Goal: Task Accomplishment & Management: Complete application form

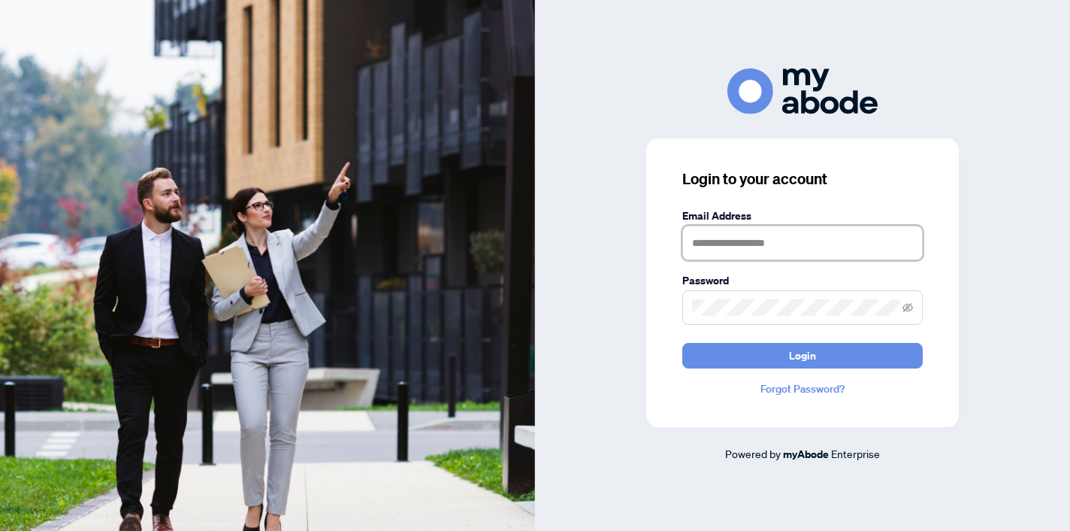
click at [755, 243] on input "text" at bounding box center [802, 242] width 240 height 35
click at [0, 530] on com-1password-button at bounding box center [0, 531] width 0 height 0
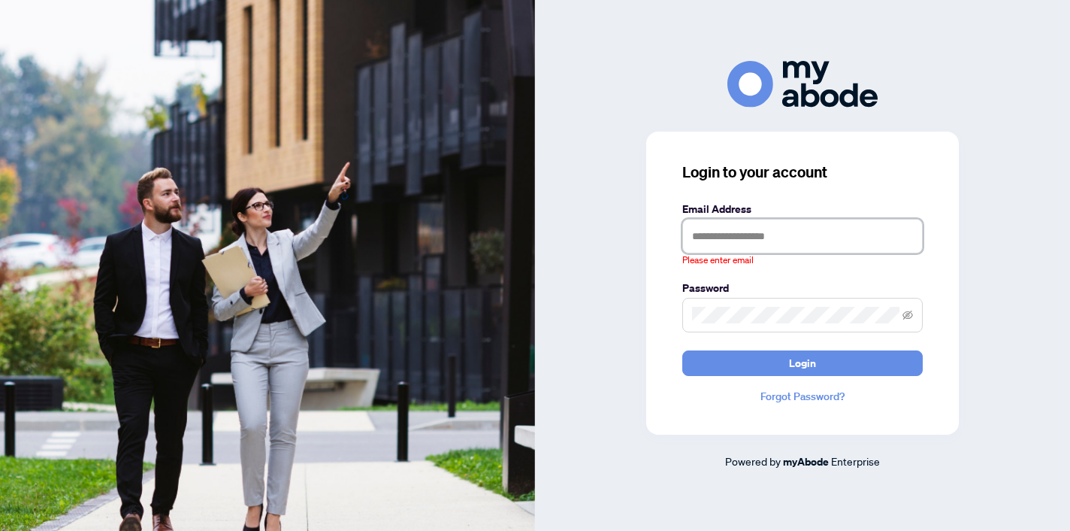
type input "**********"
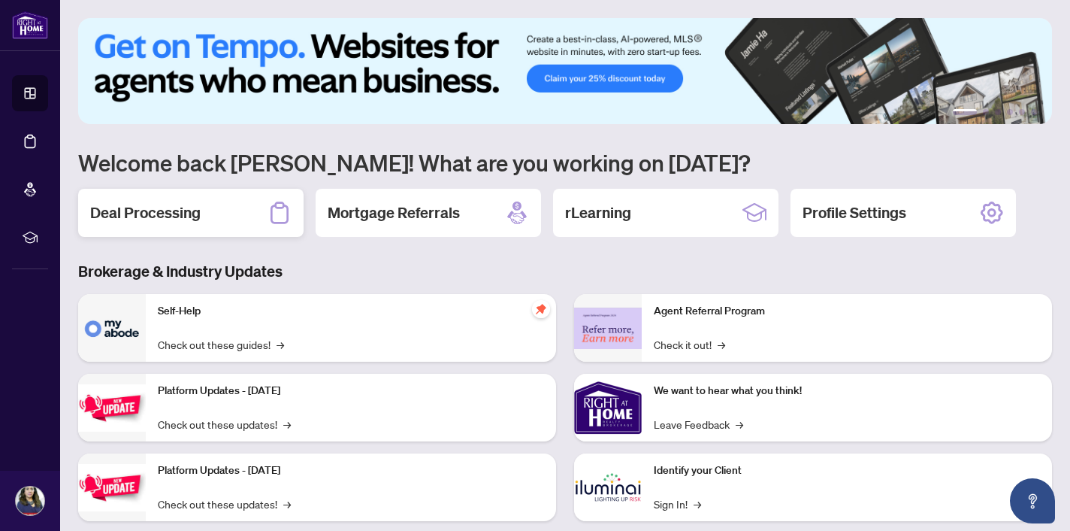
click at [126, 213] on h2 "Deal Processing" at bounding box center [145, 212] width 110 height 21
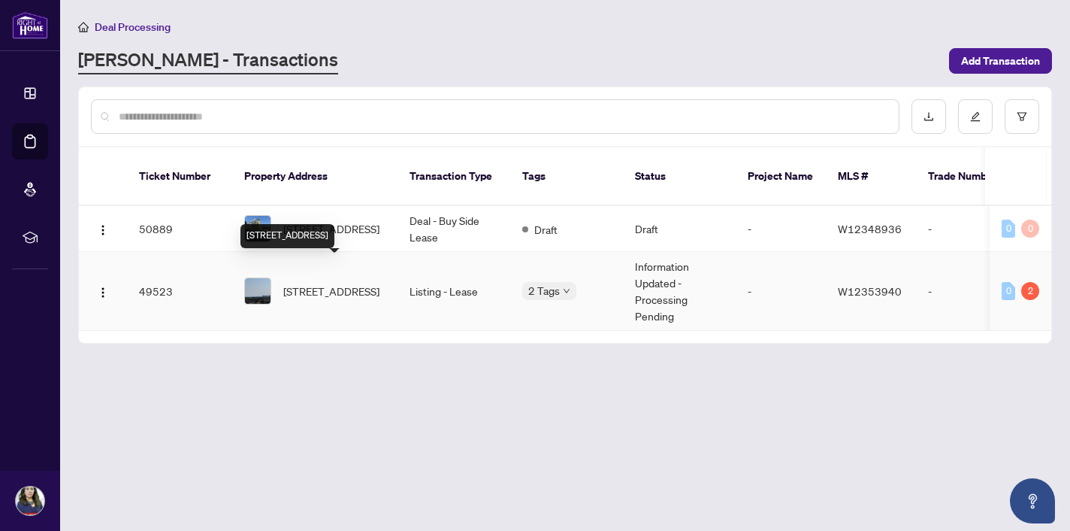
click at [313, 283] on span "[STREET_ADDRESS]" at bounding box center [331, 291] width 96 height 17
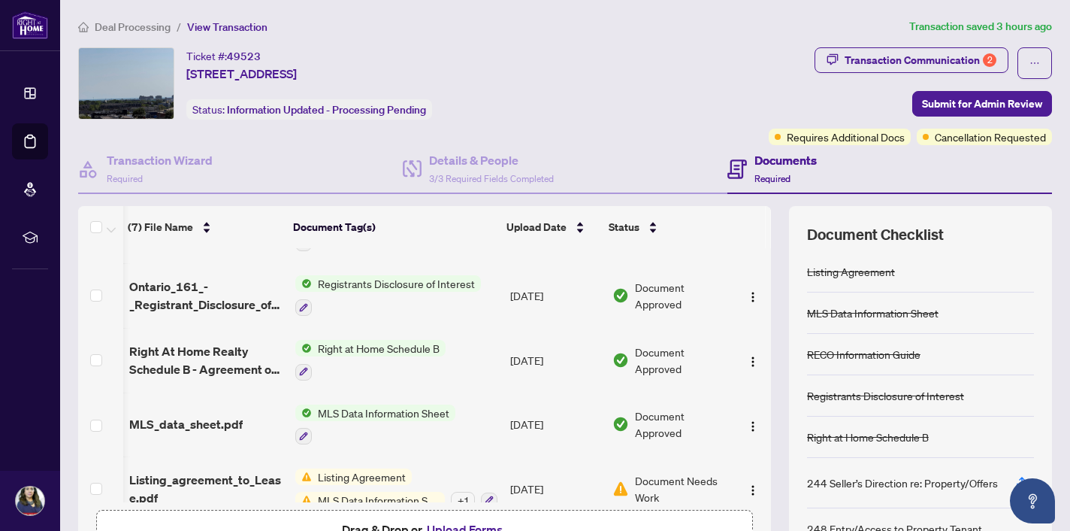
scroll to position [197, 2]
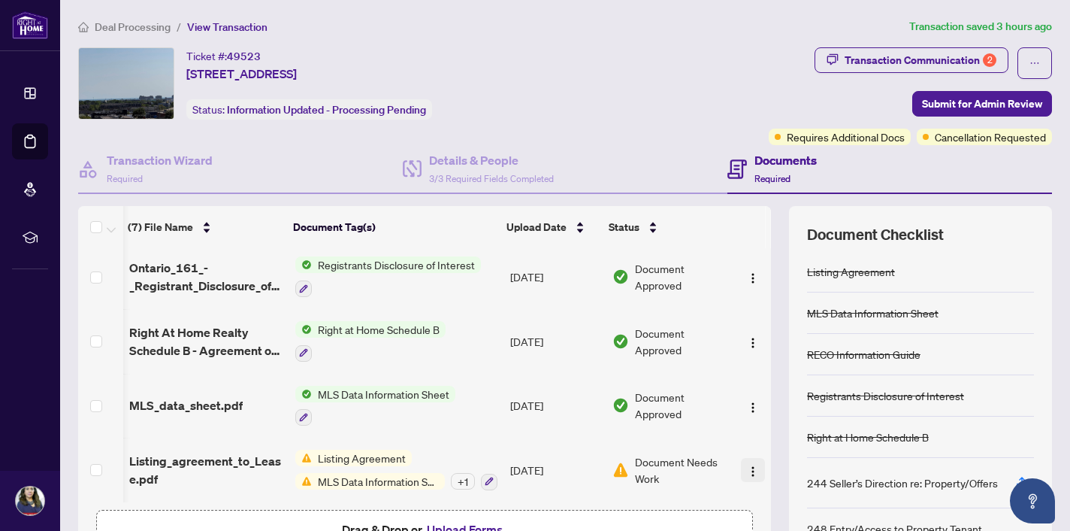
click at [747, 465] on img "button" at bounding box center [753, 471] width 12 height 12
click at [709, 419] on td "Document Approved" at bounding box center [670, 405] width 129 height 65
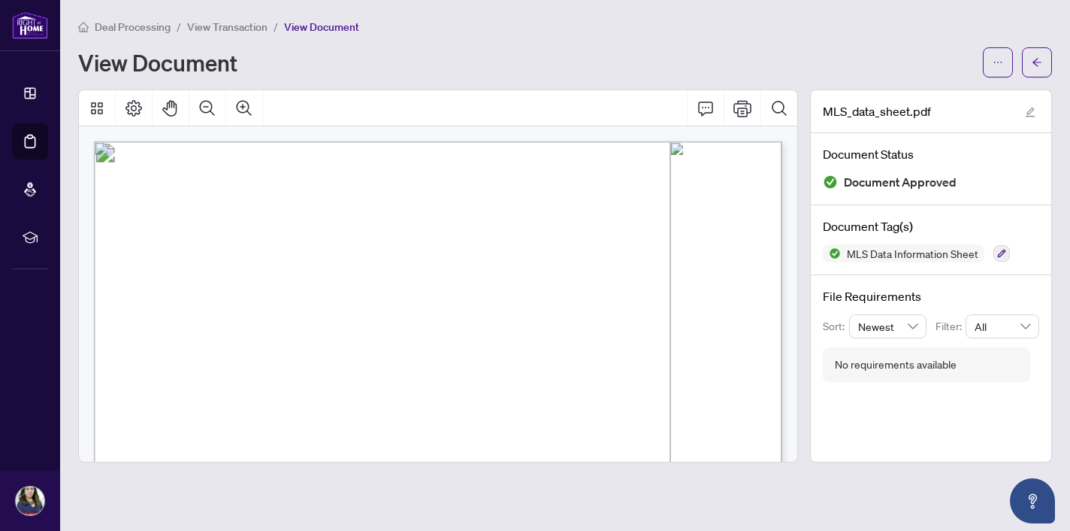
click at [227, 26] on span "View Transaction" at bounding box center [227, 27] width 80 height 14
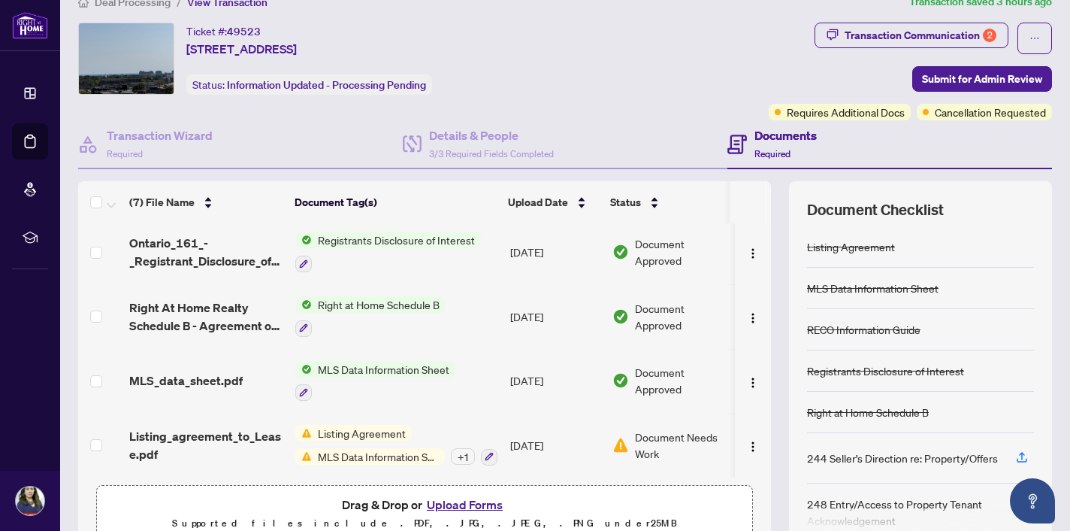
scroll to position [28, 0]
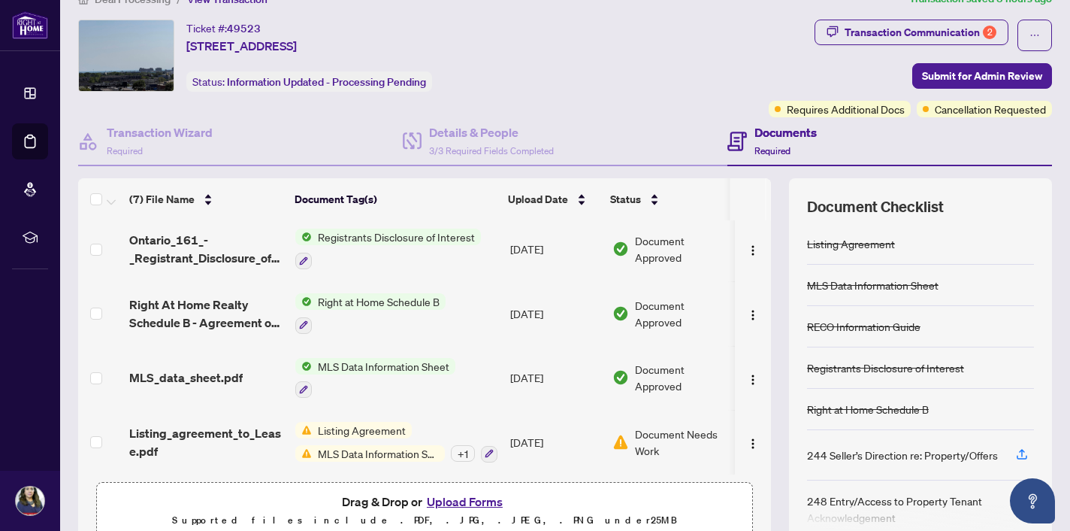
click at [361, 446] on span "MLS Data Information Sheet" at bounding box center [378, 453] width 133 height 17
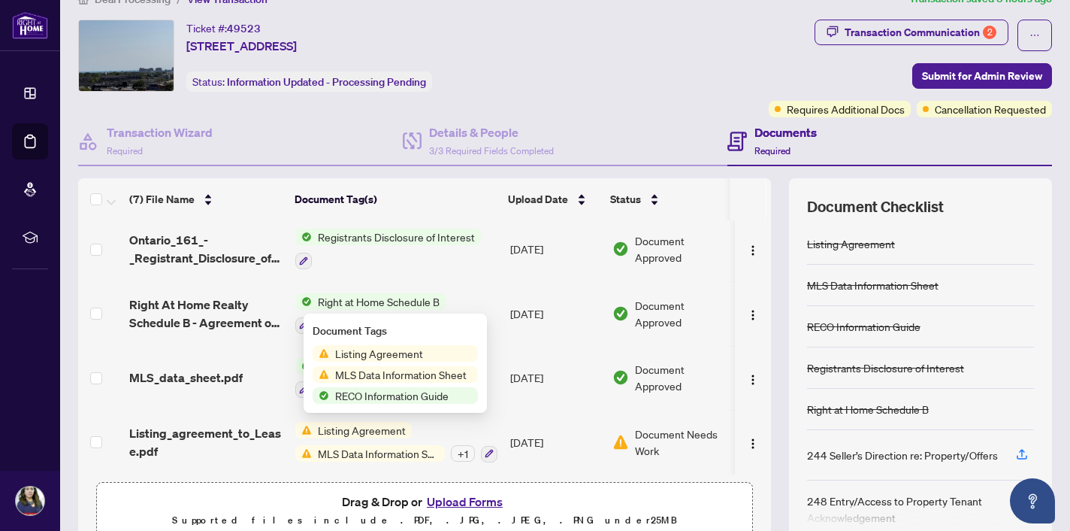
click at [389, 373] on span "MLS Data Information Sheet" at bounding box center [401, 374] width 144 height 17
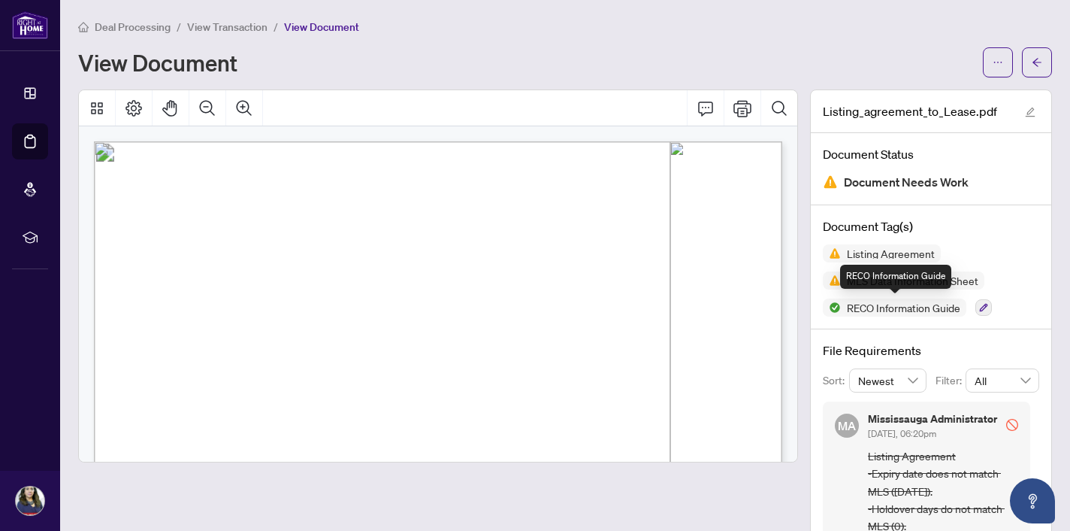
click at [894, 282] on div "RECO Information Guide" at bounding box center [895, 277] width 111 height 24
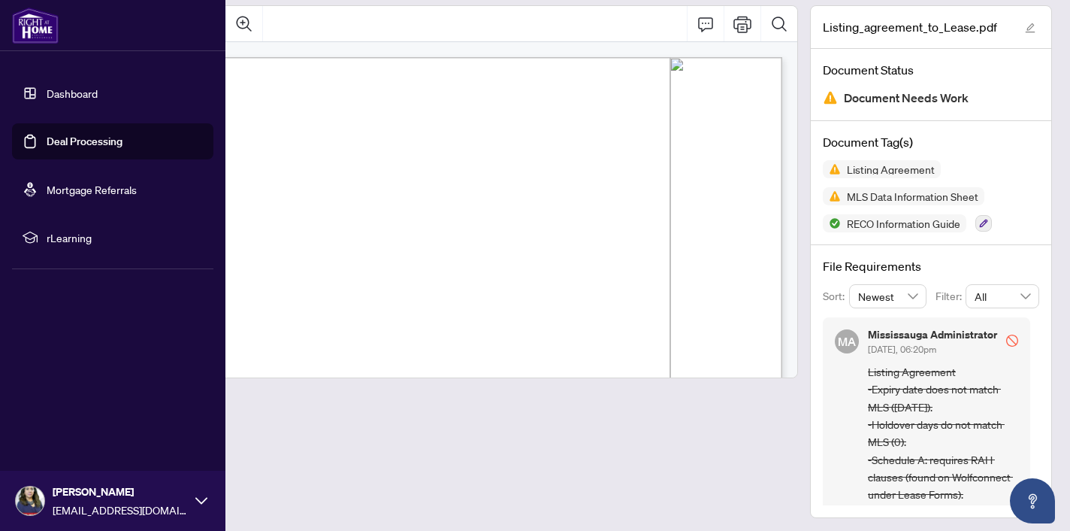
click at [86, 142] on link "Deal Processing" at bounding box center [85, 142] width 76 height 14
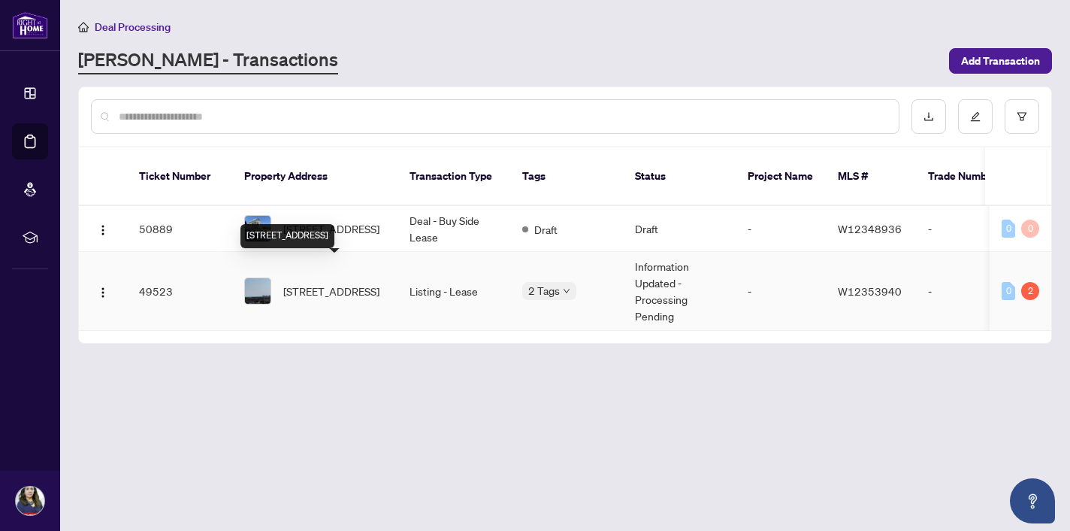
click at [322, 283] on span "[STREET_ADDRESS]" at bounding box center [331, 291] width 96 height 17
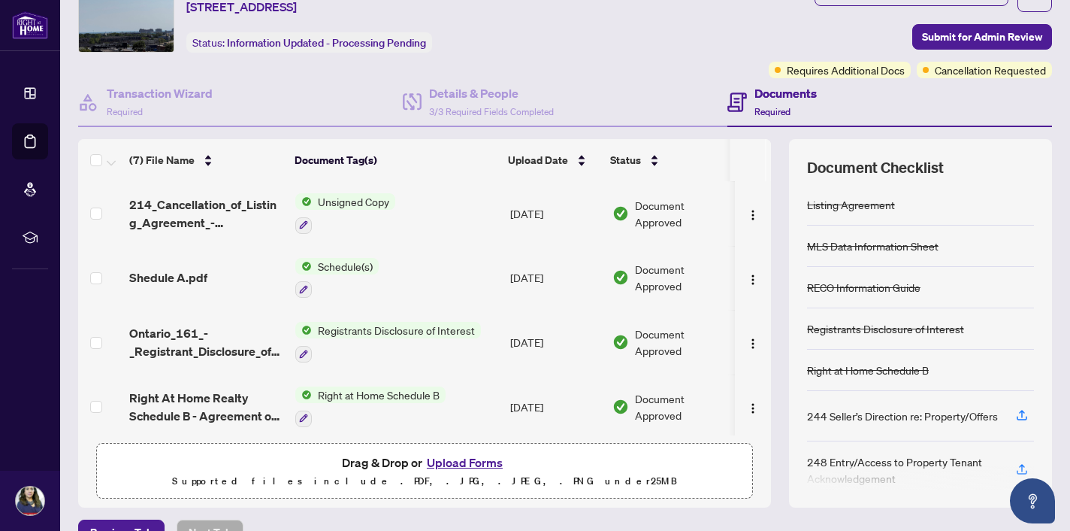
scroll to position [71, 0]
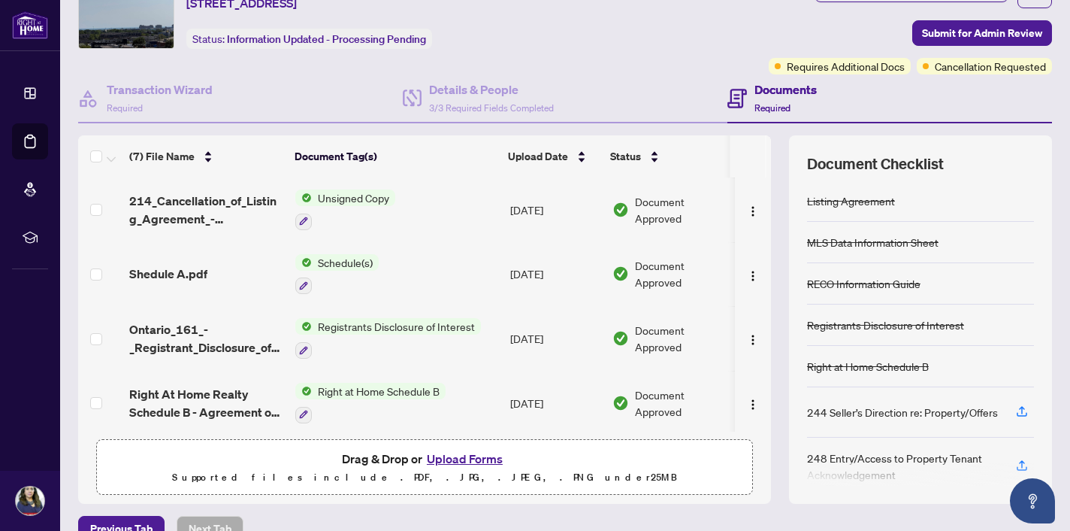
click at [457, 461] on button "Upload Forms" at bounding box center [464, 459] width 85 height 20
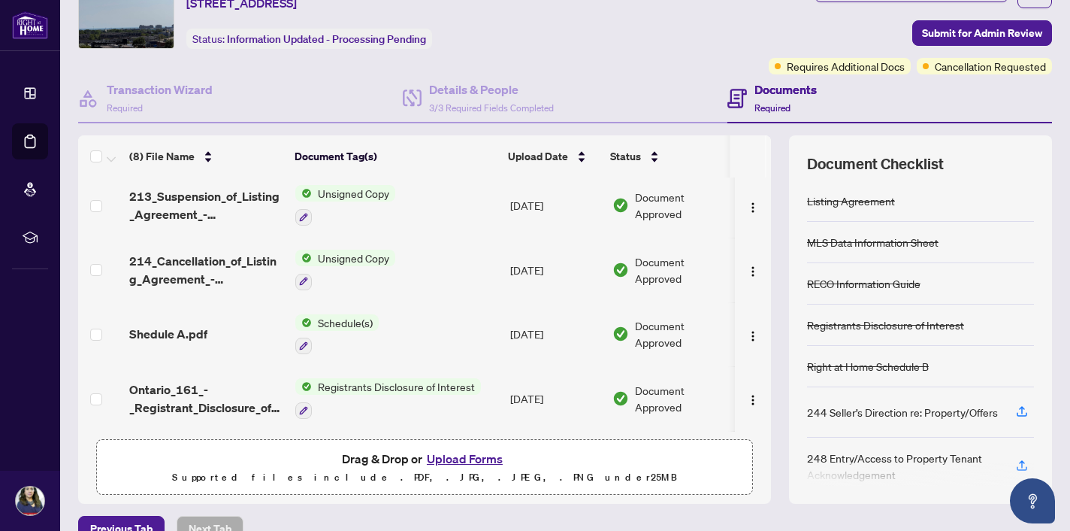
scroll to position [0, 0]
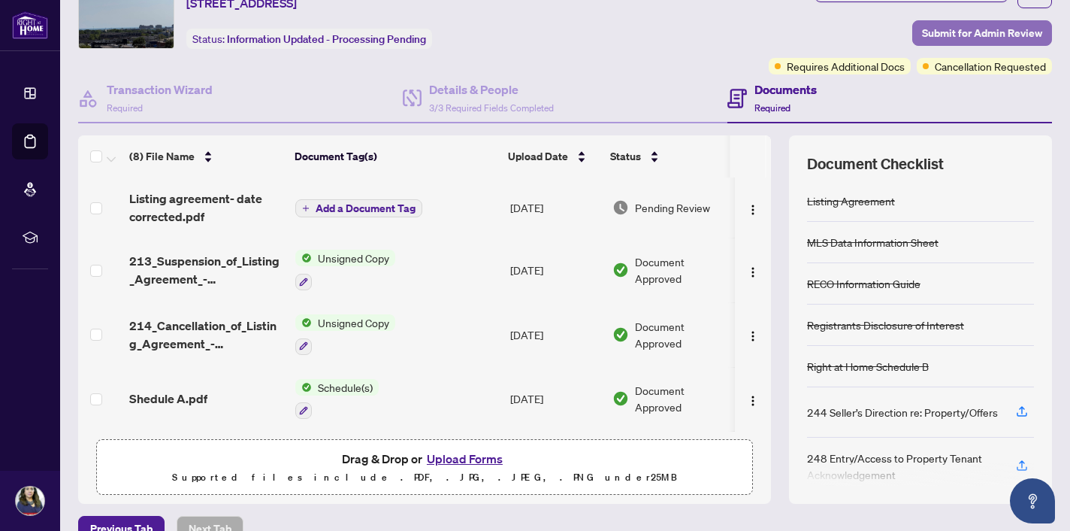
click at [970, 29] on span "Submit for Admin Review" at bounding box center [982, 33] width 120 height 24
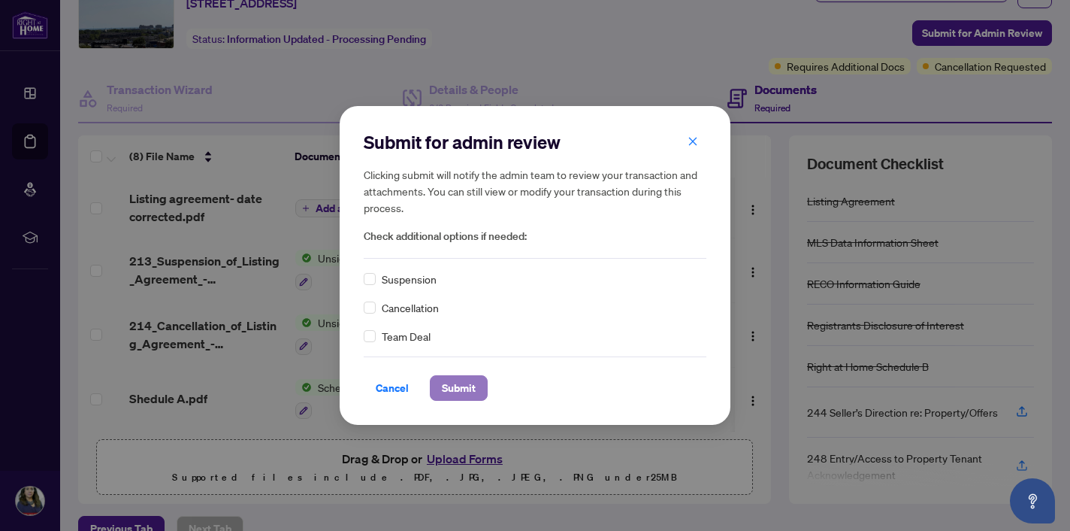
click at [463, 388] on span "Submit" at bounding box center [459, 388] width 34 height 24
